Goal: Transaction & Acquisition: Purchase product/service

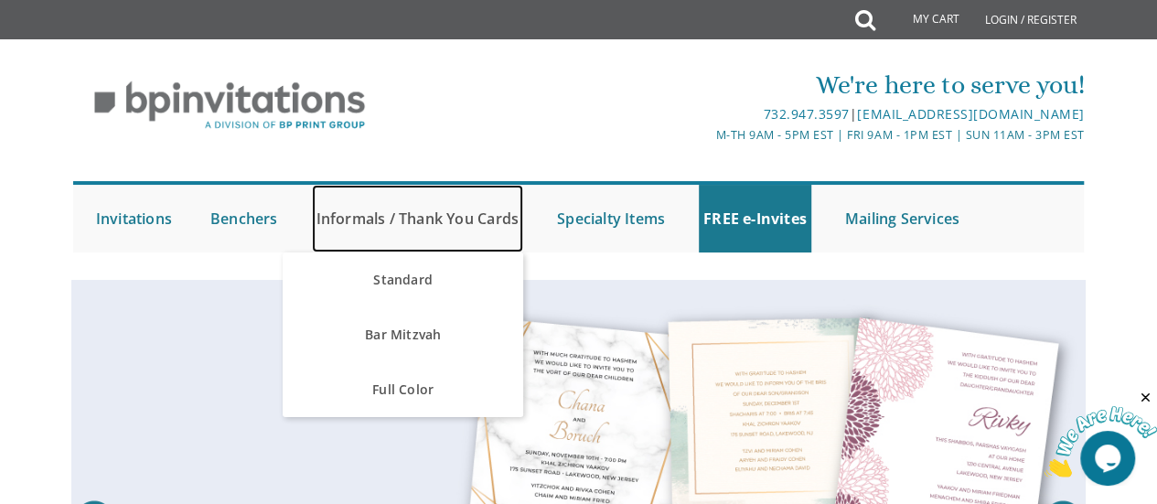
click at [358, 209] on link "Informals / Thank You Cards" at bounding box center [417, 219] width 211 height 68
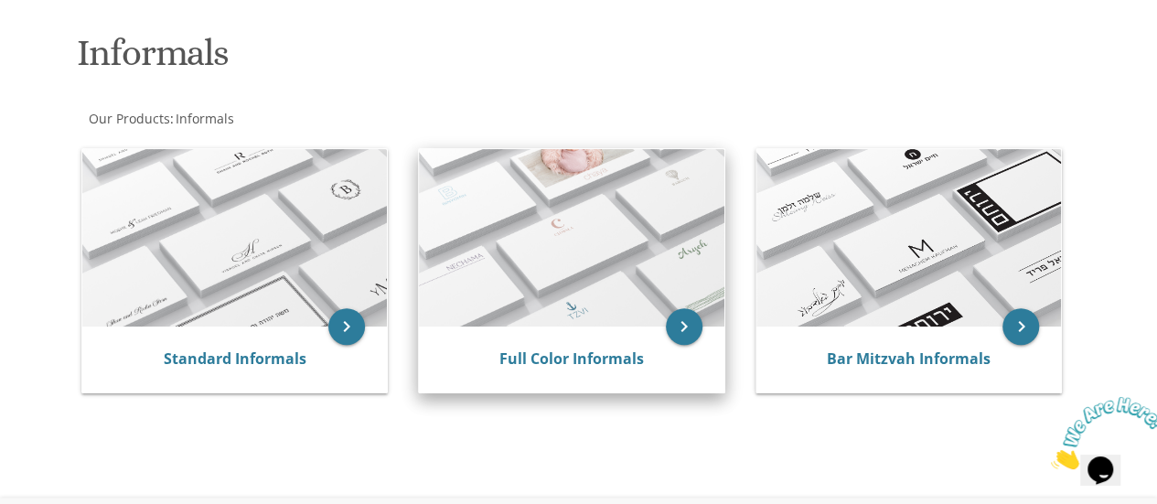
scroll to position [366, 0]
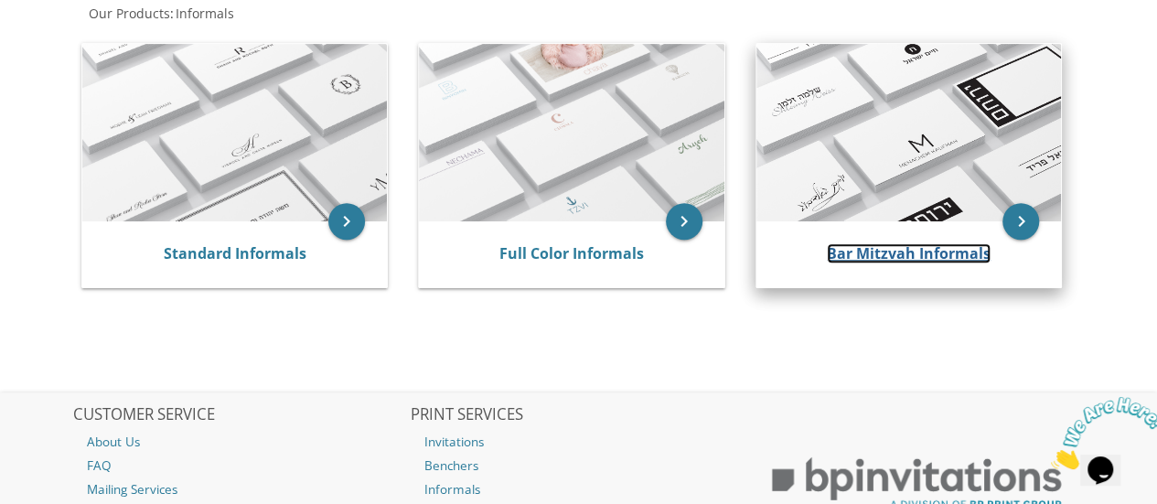
click at [915, 262] on link "Bar Mitzvah Informals" at bounding box center [909, 253] width 164 height 20
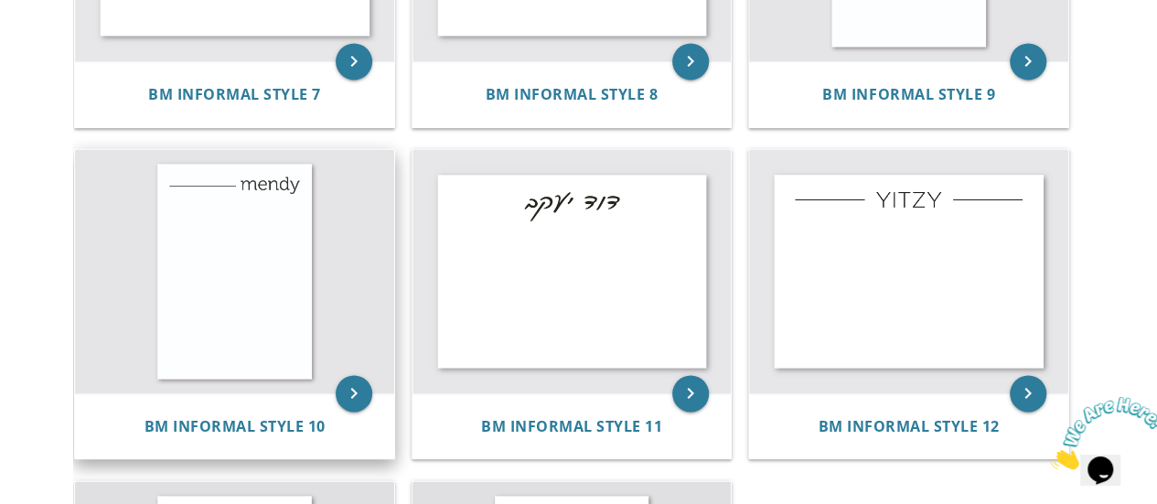
scroll to position [1372, 0]
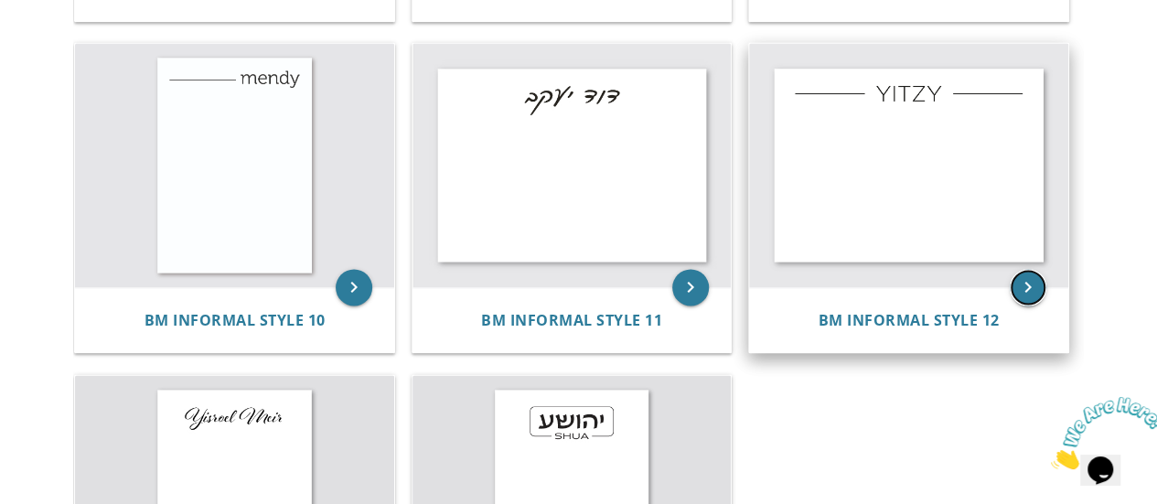
click at [1024, 287] on icon "keyboard_arrow_right" at bounding box center [1028, 287] width 37 height 37
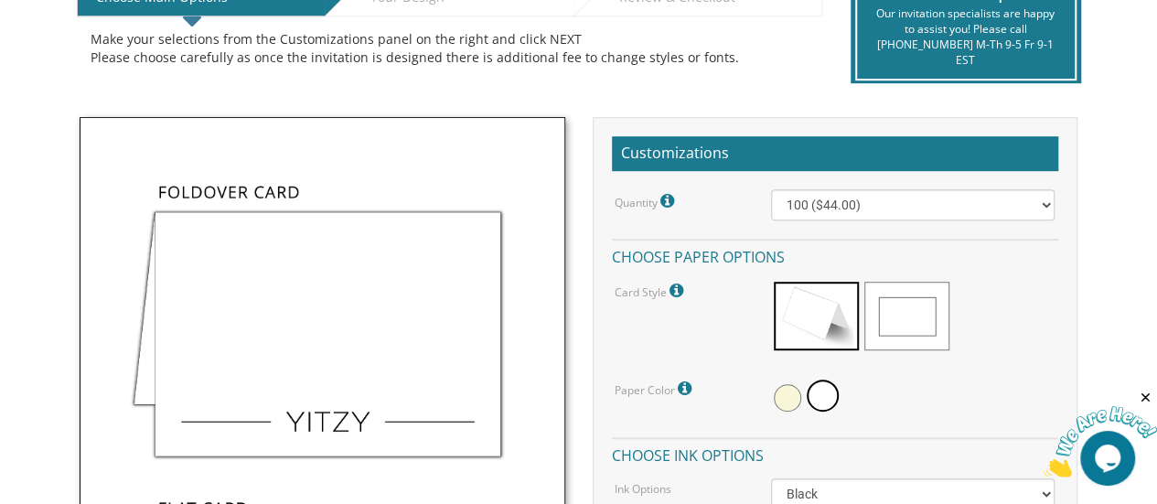
scroll to position [457, 0]
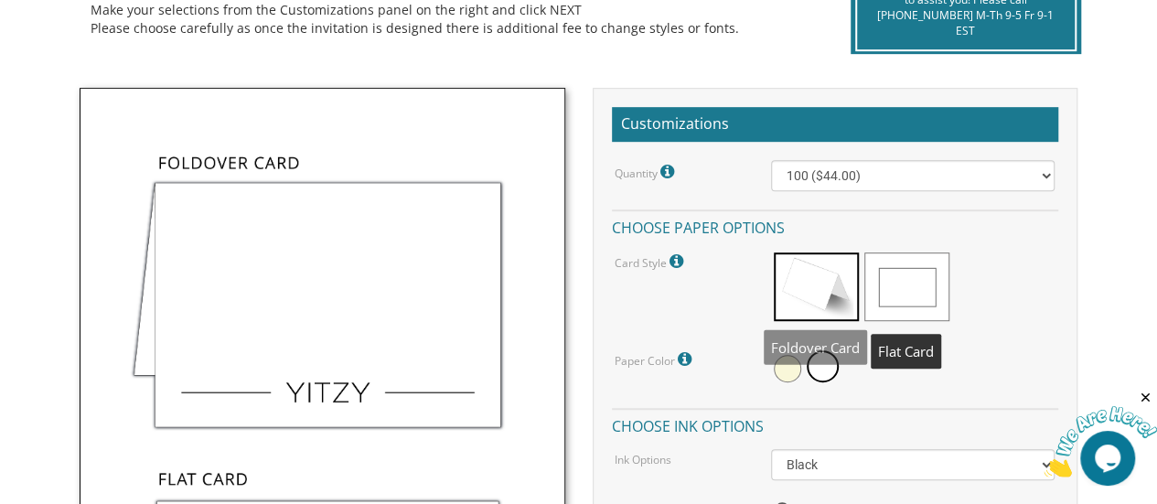
click at [905, 289] on span at bounding box center [906, 286] width 85 height 69
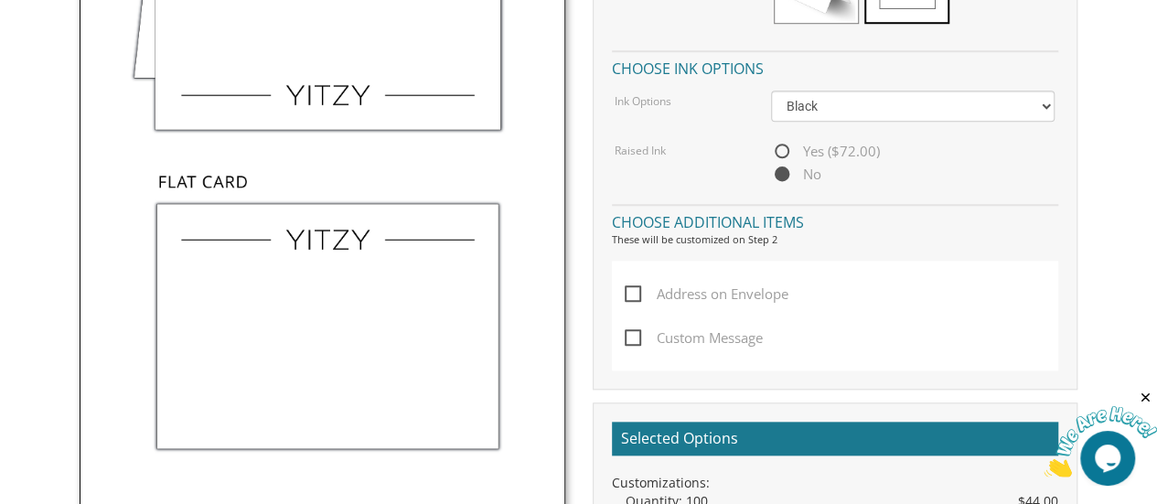
scroll to position [732, 0]
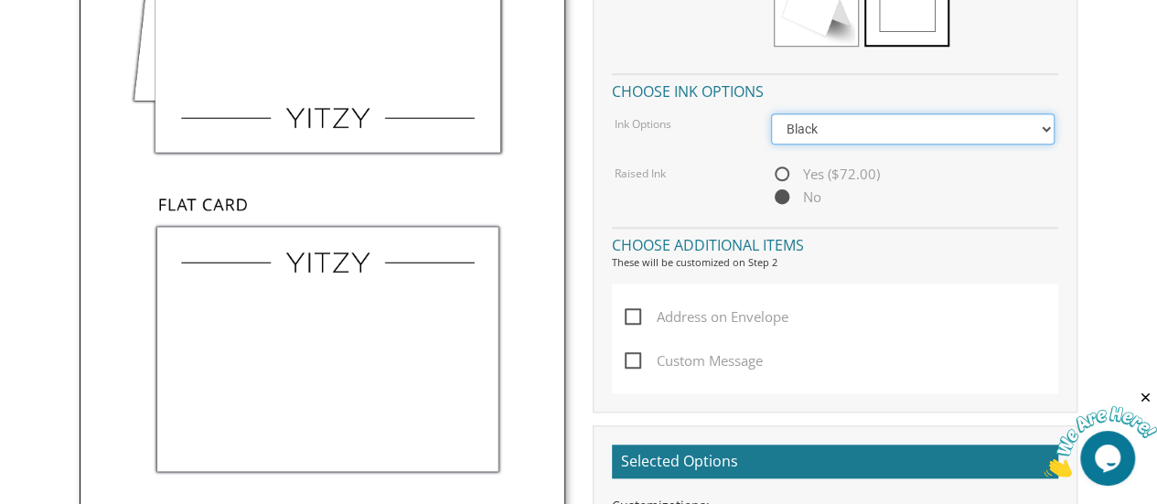
click at [799, 140] on select "Black Colored Ink ($32.00)" at bounding box center [913, 128] width 284 height 31
select select "Standard"
click at [771, 113] on select "Black Colored Ink ($32.00)" at bounding box center [913, 128] width 284 height 31
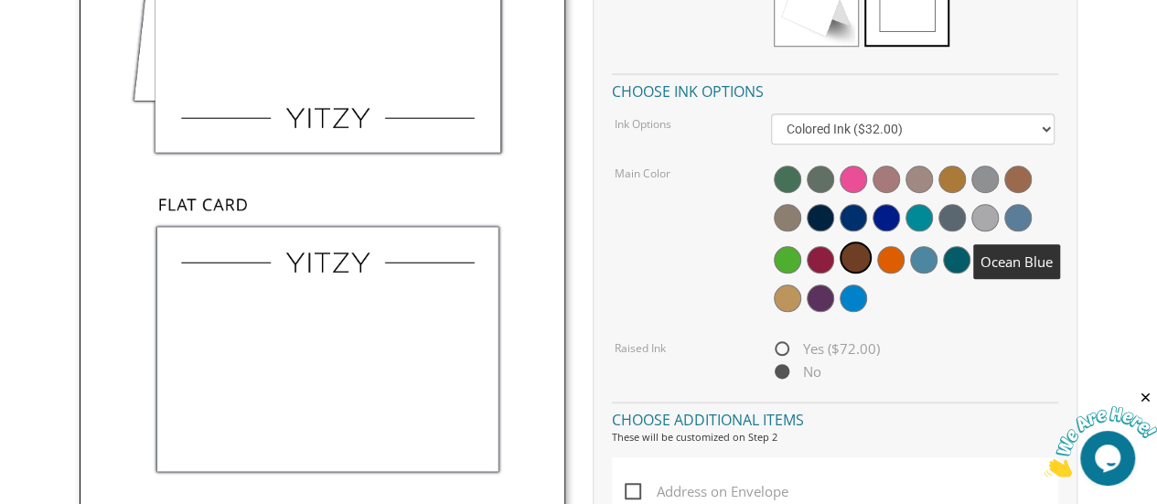
click at [1019, 219] on span at bounding box center [1017, 217] width 27 height 27
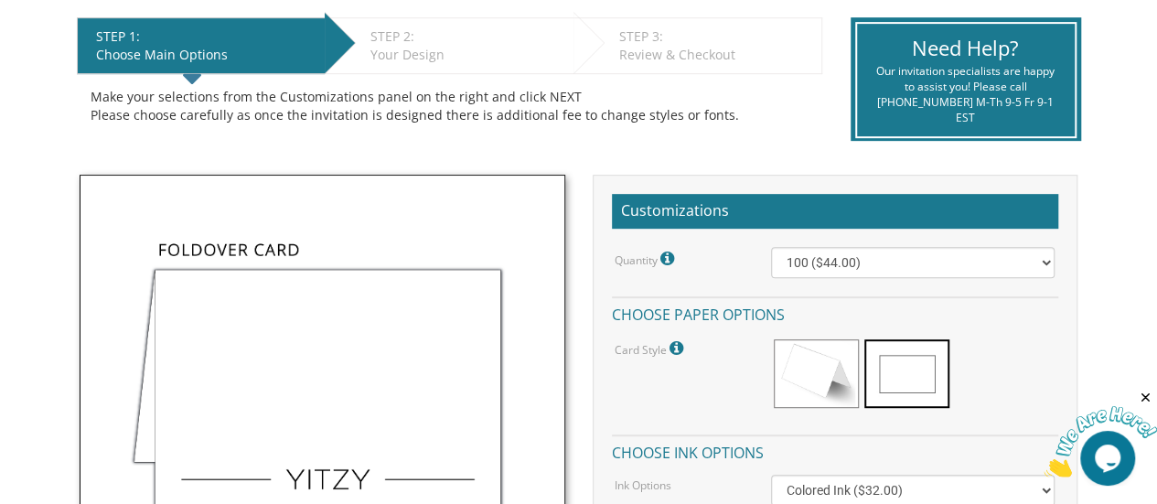
scroll to position [366, 0]
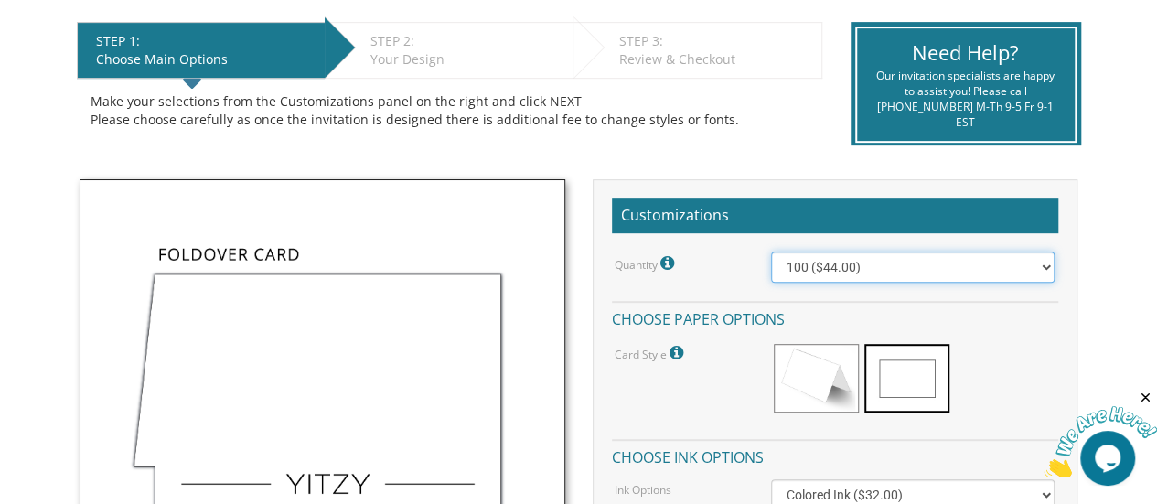
click at [868, 273] on select "100 ($44.00) 200 ($63.00) 300 ($82.00) 400 ($101.00) 500 ($120.00) 600 ($139.00…" at bounding box center [913, 266] width 284 height 31
click at [771, 251] on select "100 ($44.00) 200 ($63.00) 300 ($82.00) 400 ($101.00) 500 ($120.00) 600 ($139.00…" at bounding box center [913, 266] width 284 height 31
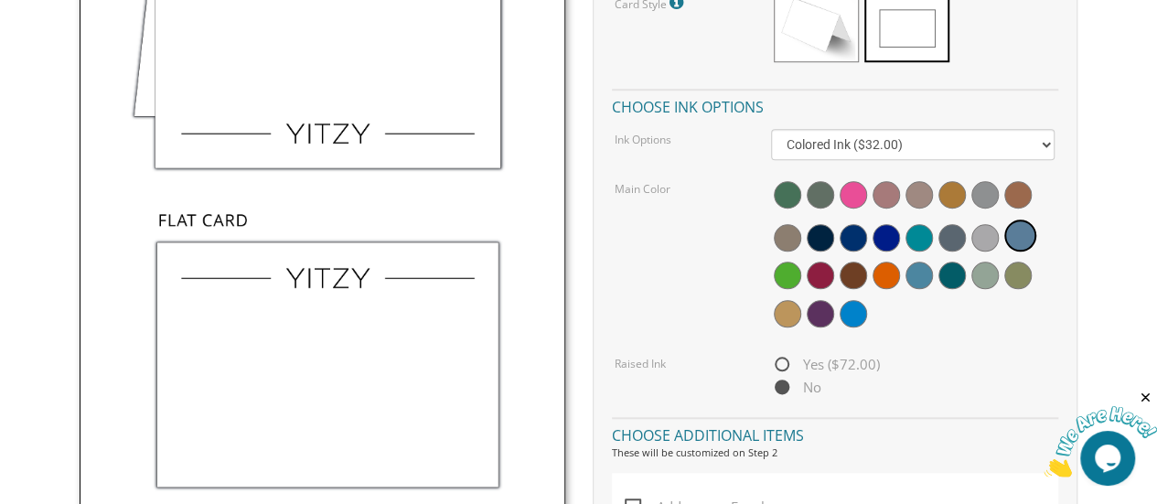
scroll to position [549, 0]
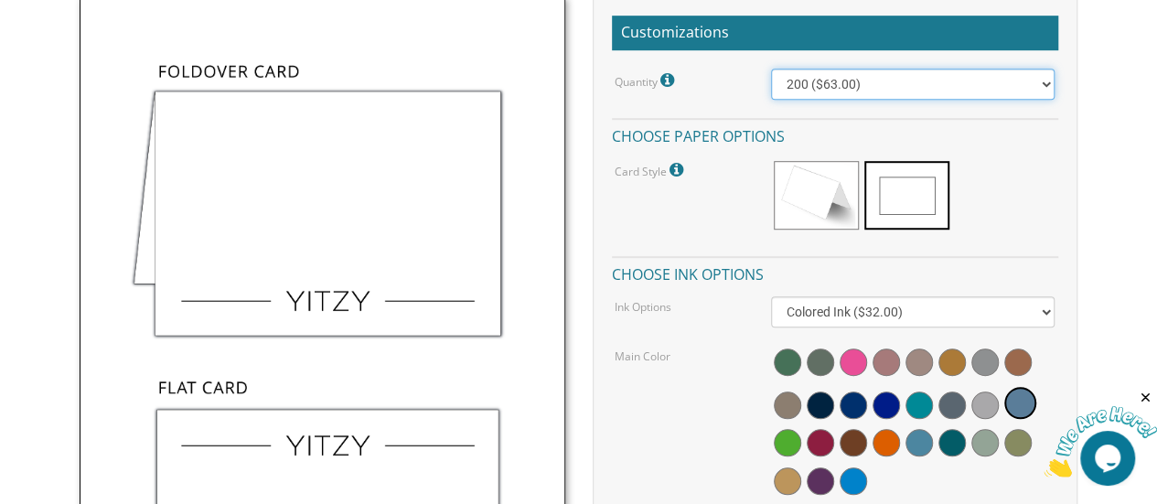
click at [818, 80] on select "100 ($44.00) 200 ($63.00) 300 ($82.00) 400 ($101.00) 500 ($120.00) 600 ($139.00…" at bounding box center [913, 84] width 284 height 31
select select "100"
click at [771, 69] on select "100 ($44.00) 200 ($63.00) 300 ($82.00) 400 ($101.00) 500 ($120.00) 600 ($139.00…" at bounding box center [913, 84] width 284 height 31
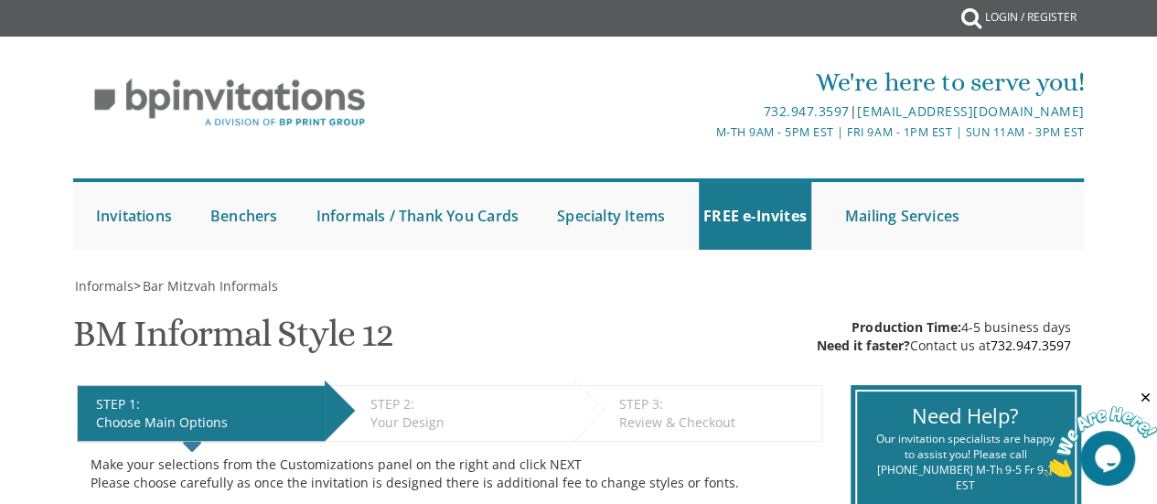
scroll to position [0, 0]
